Goal: Information Seeking & Learning: Understand process/instructions

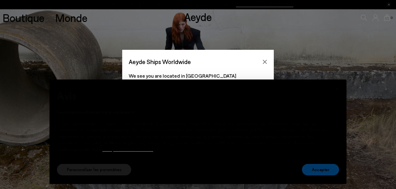
click at [325, 171] on font "Accepter" at bounding box center [320, 169] width 17 height 6
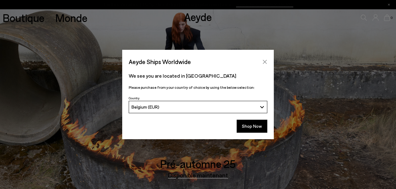
click at [263, 61] on icon "Close" at bounding box center [265, 62] width 4 height 4
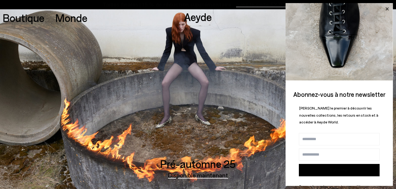
click at [387, 7] on icon at bounding box center [387, 9] width 8 height 8
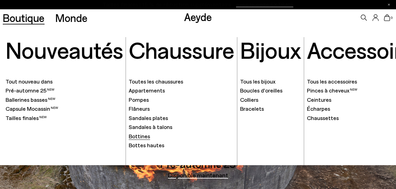
click at [144, 138] on font "Bottines" at bounding box center [139, 136] width 21 height 7
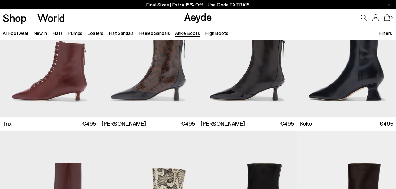
scroll to position [198, 0]
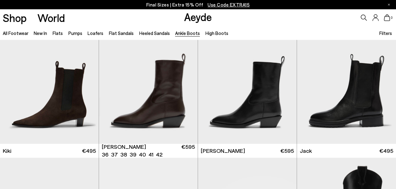
scroll to position [853, 0]
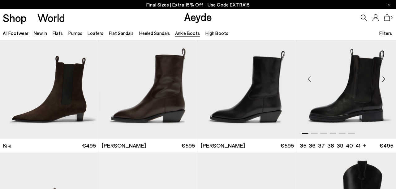
click at [366, 93] on img "1 / 6" at bounding box center [346, 77] width 99 height 124
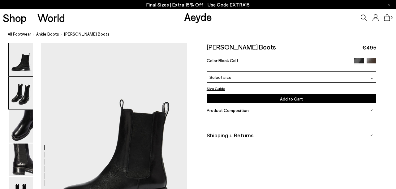
click at [17, 96] on img at bounding box center [21, 93] width 24 height 32
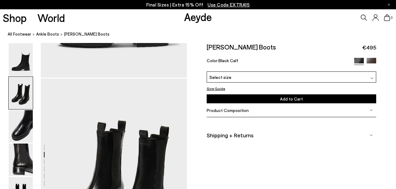
scroll to position [196, 0]
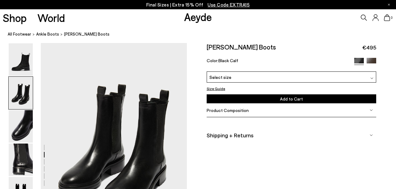
click at [390, 90] on div "Size Guide Shoes Belt Our shoes come in European sizing. The easiest way to mea…" at bounding box center [291, 97] width 209 height 108
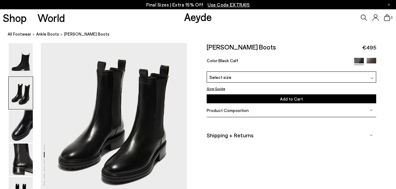
scroll to position [233, 0]
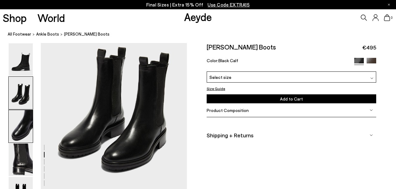
click at [28, 125] on img at bounding box center [21, 126] width 24 height 32
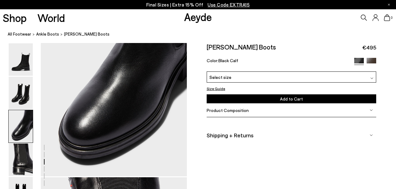
scroll to position [453, 0]
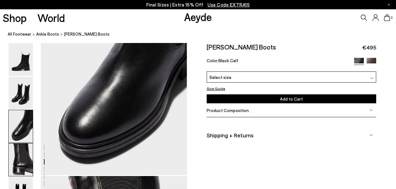
click at [28, 166] on img at bounding box center [21, 159] width 24 height 32
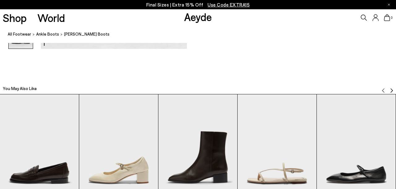
scroll to position [1168, 0]
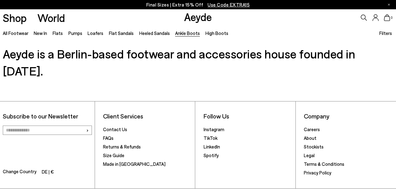
scroll to position [1268, 0]
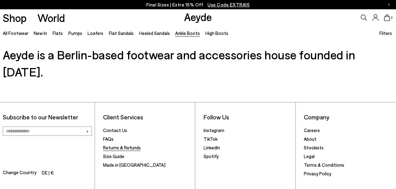
click at [132, 145] on link "Returns & Refunds" at bounding box center [122, 148] width 38 height 6
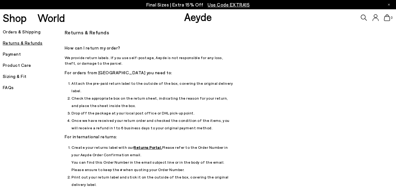
click at [28, 31] on h5 "Orders & Shipping" at bounding box center [34, 32] width 62 height 9
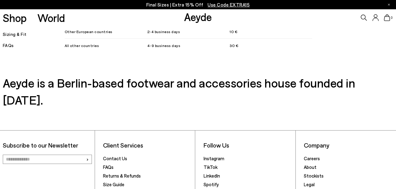
scroll to position [729, 0]
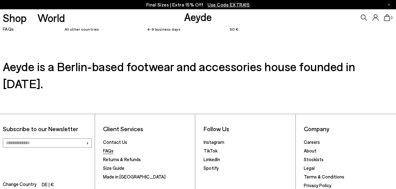
click at [113, 148] on link "FAQs" at bounding box center [108, 151] width 11 height 6
click at [106, 148] on link "FAQs" at bounding box center [108, 151] width 11 height 6
click at [112, 148] on link "FAQs" at bounding box center [108, 151] width 11 height 6
